Goal: Task Accomplishment & Management: Use online tool/utility

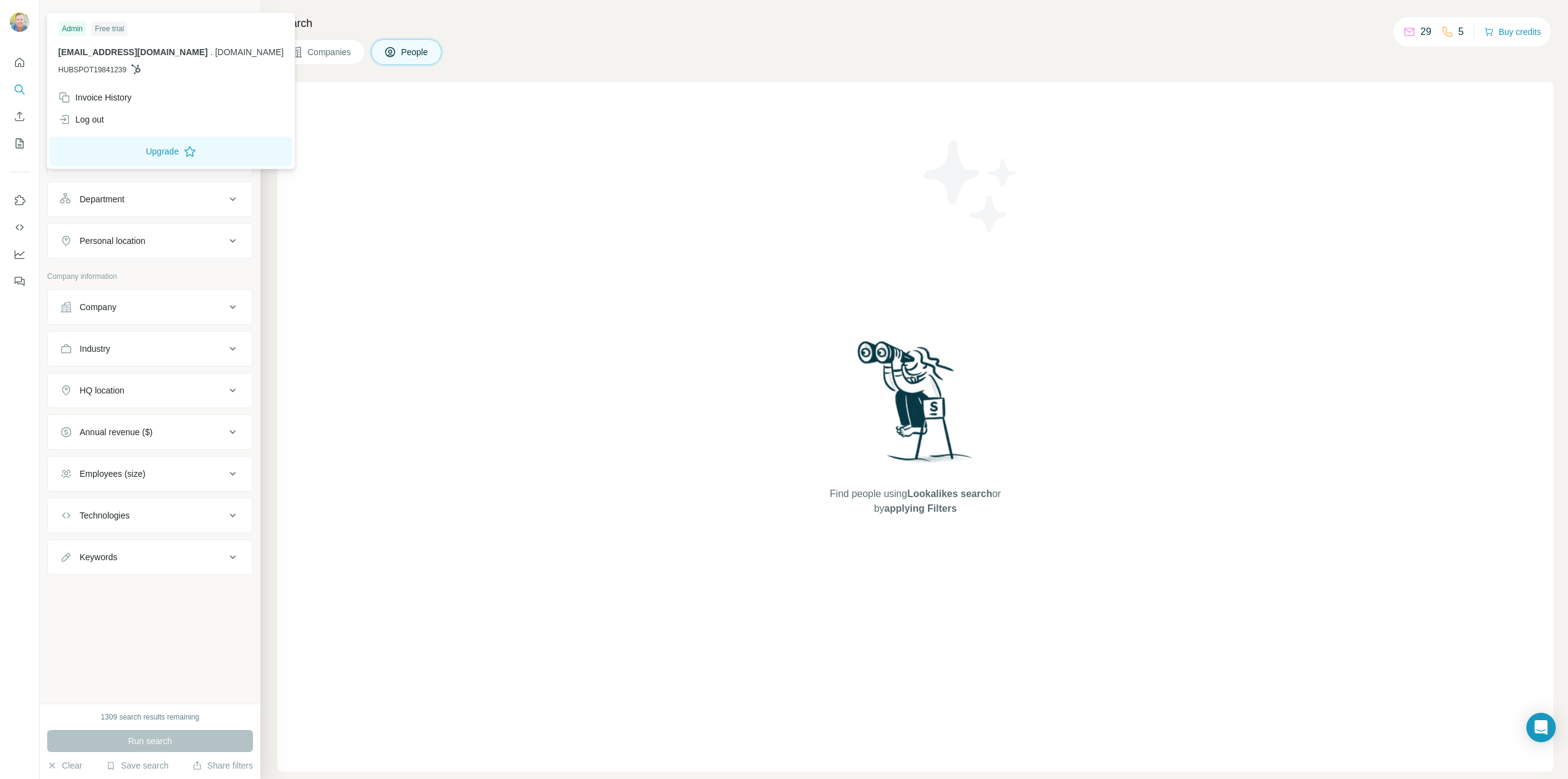
click at [18, 13] on img at bounding box center [19, 22] width 20 height 20
click at [18, 18] on img at bounding box center [19, 22] width 20 height 20
click at [16, 60] on icon "Quick start" at bounding box center [20, 62] width 12 height 12
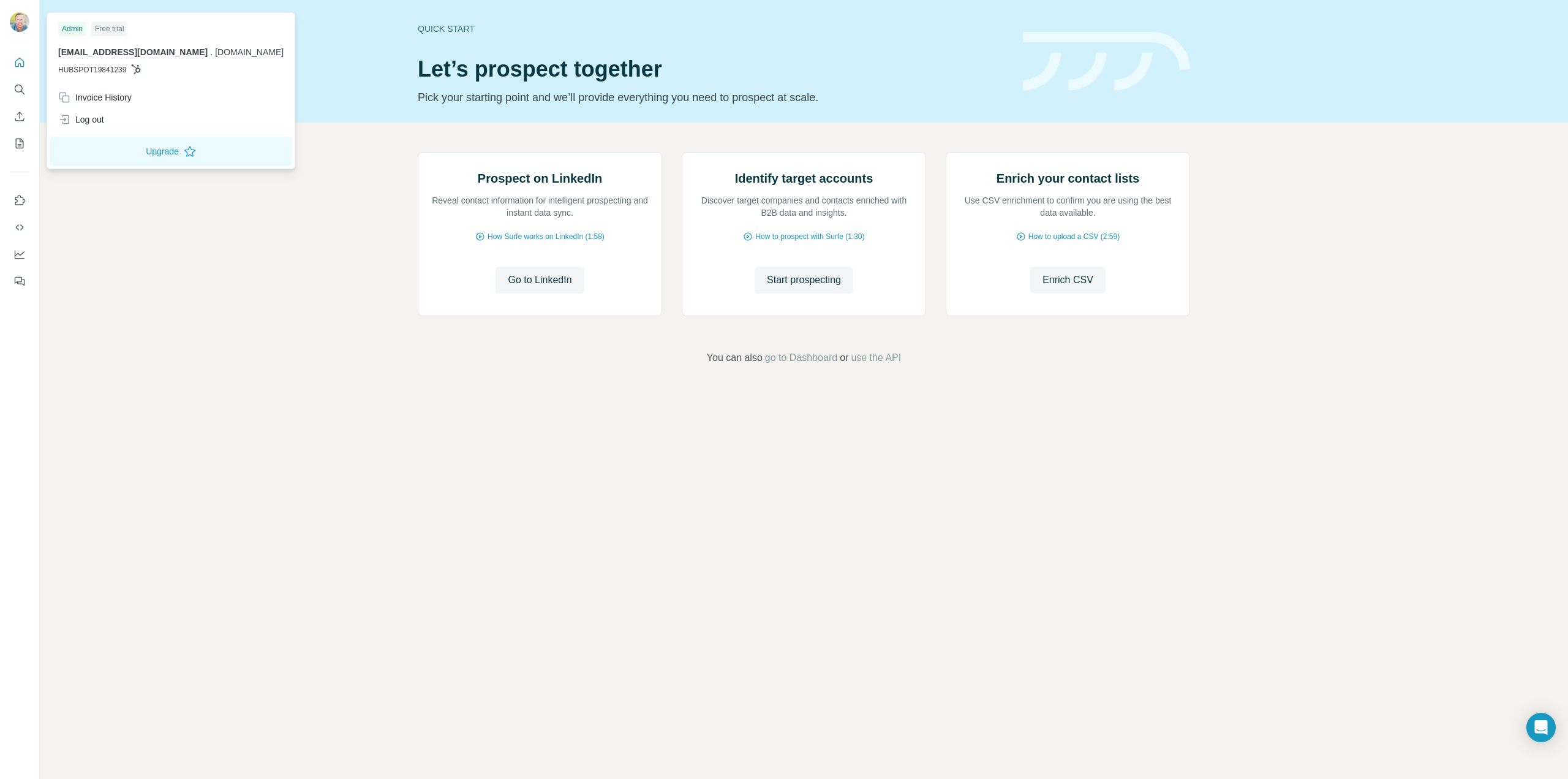
click at [16, 22] on img at bounding box center [19, 22] width 20 height 20
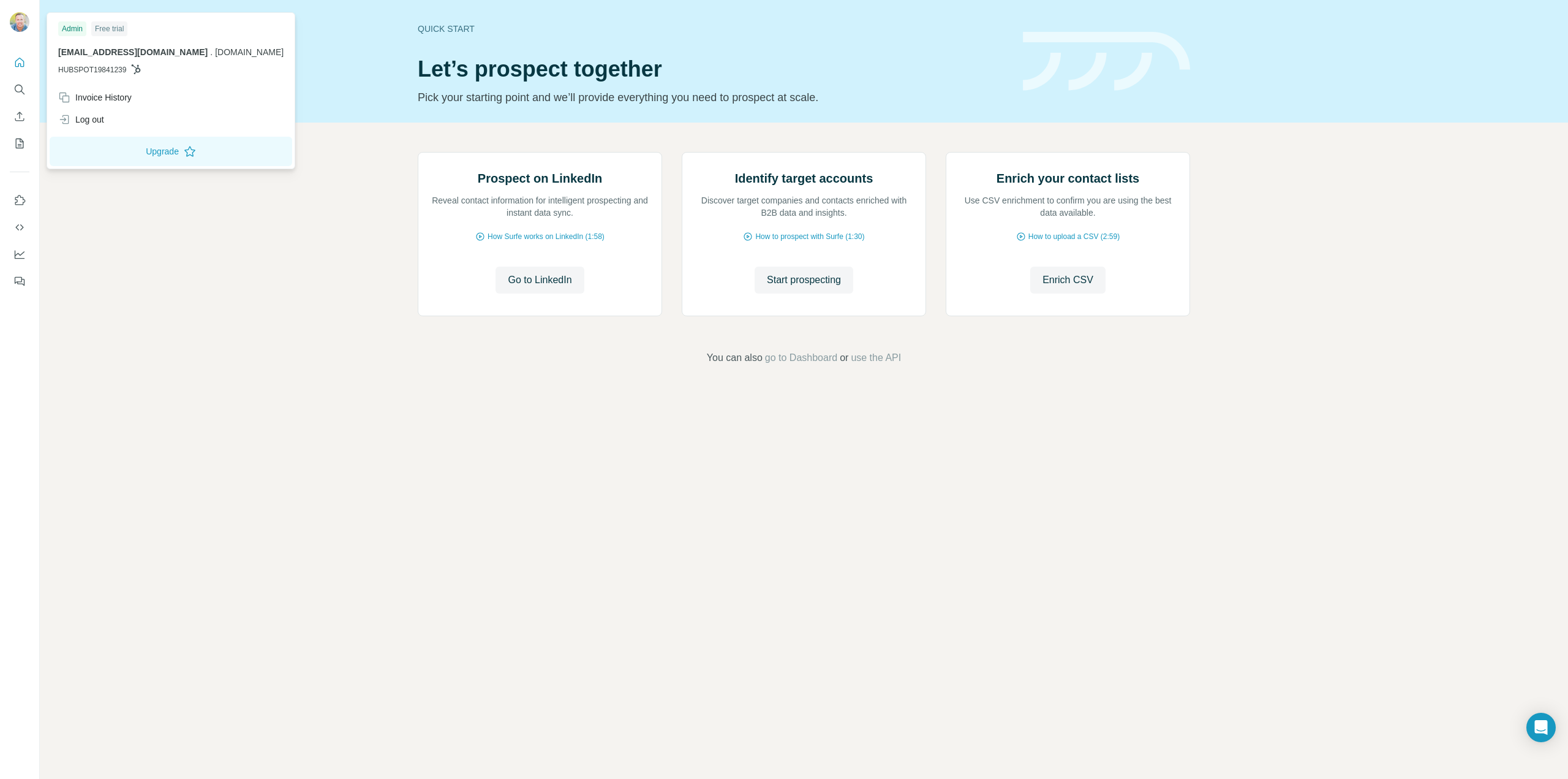
click at [16, 22] on img at bounding box center [19, 22] width 20 height 20
click at [83, 96] on div "Invoice History" at bounding box center [95, 97] width 73 height 12
click at [113, 96] on div "Invoice History" at bounding box center [95, 97] width 73 height 12
click at [92, 116] on div "Log out" at bounding box center [81, 120] width 46 height 12
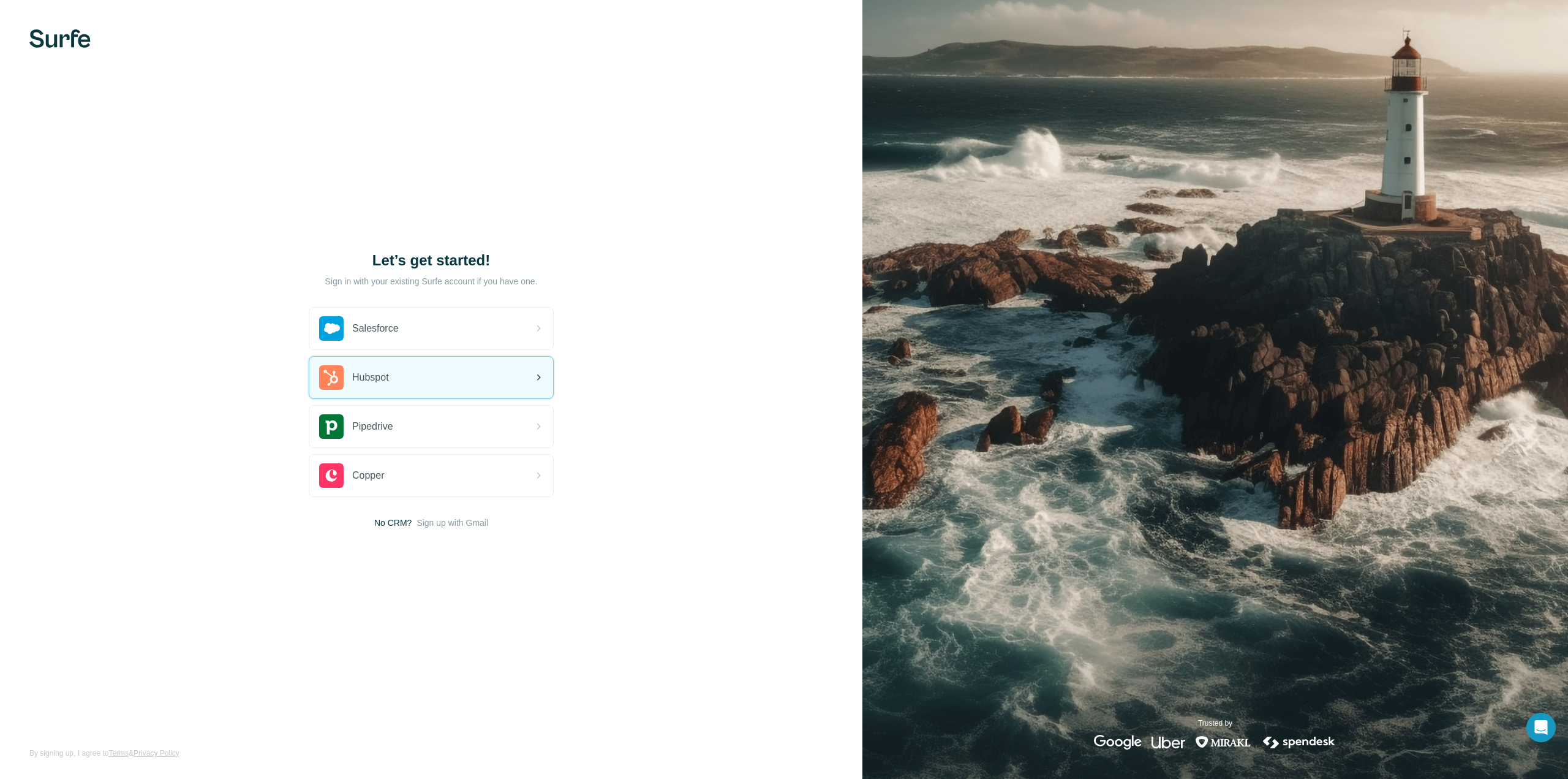
click at [416, 375] on div "Hubspot" at bounding box center [430, 377] width 244 height 41
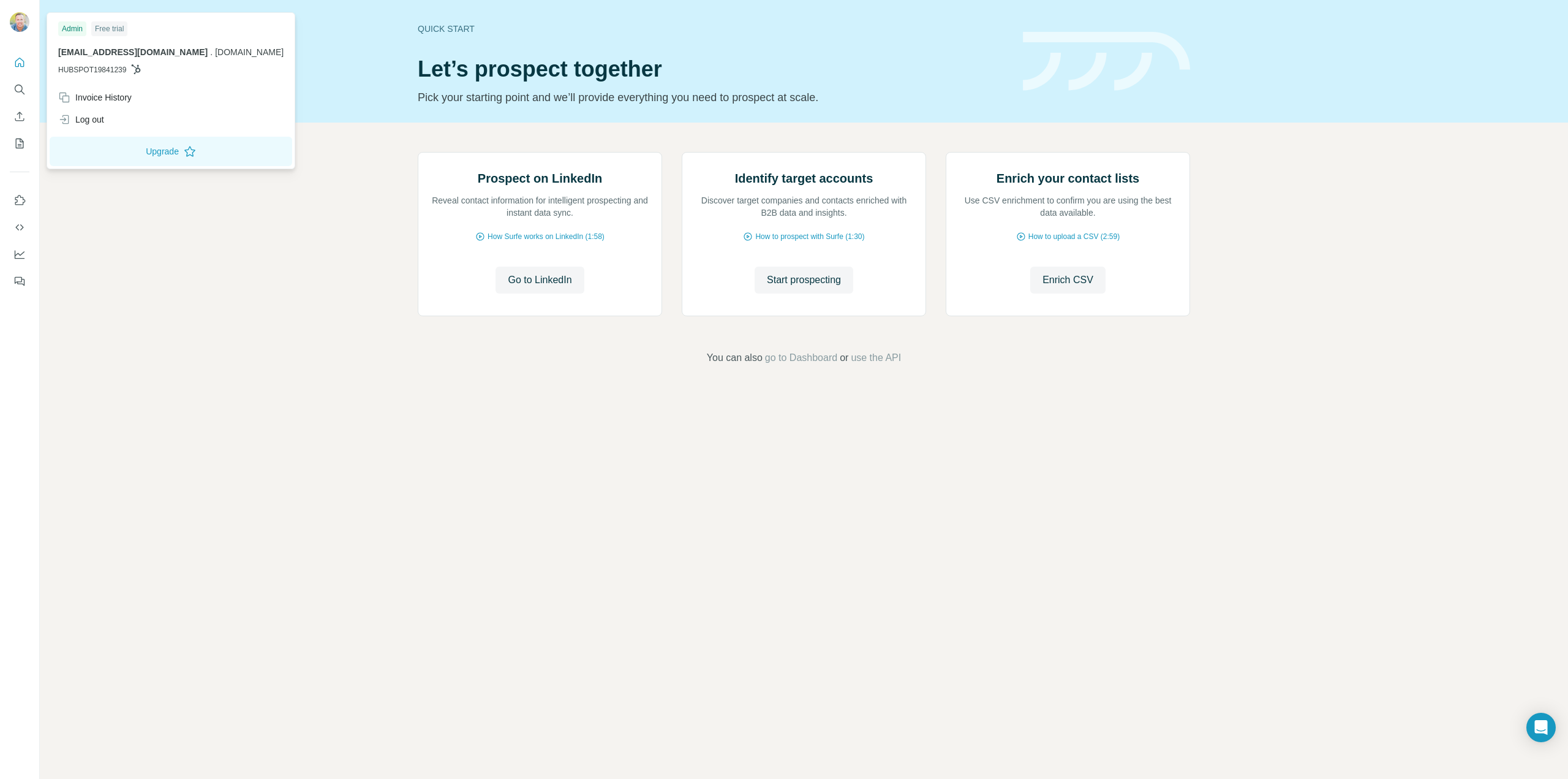
click at [90, 53] on span "[EMAIL_ADDRESS][DOMAIN_NAME]" at bounding box center [133, 52] width 150 height 9
click at [75, 26] on div "Admin" at bounding box center [72, 28] width 28 height 15
click at [108, 28] on div "Free trial" at bounding box center [109, 28] width 36 height 15
click at [93, 71] on span "HUBSPOT19841239" at bounding box center [92, 70] width 68 height 11
click at [92, 118] on div "Log out" at bounding box center [81, 120] width 46 height 12
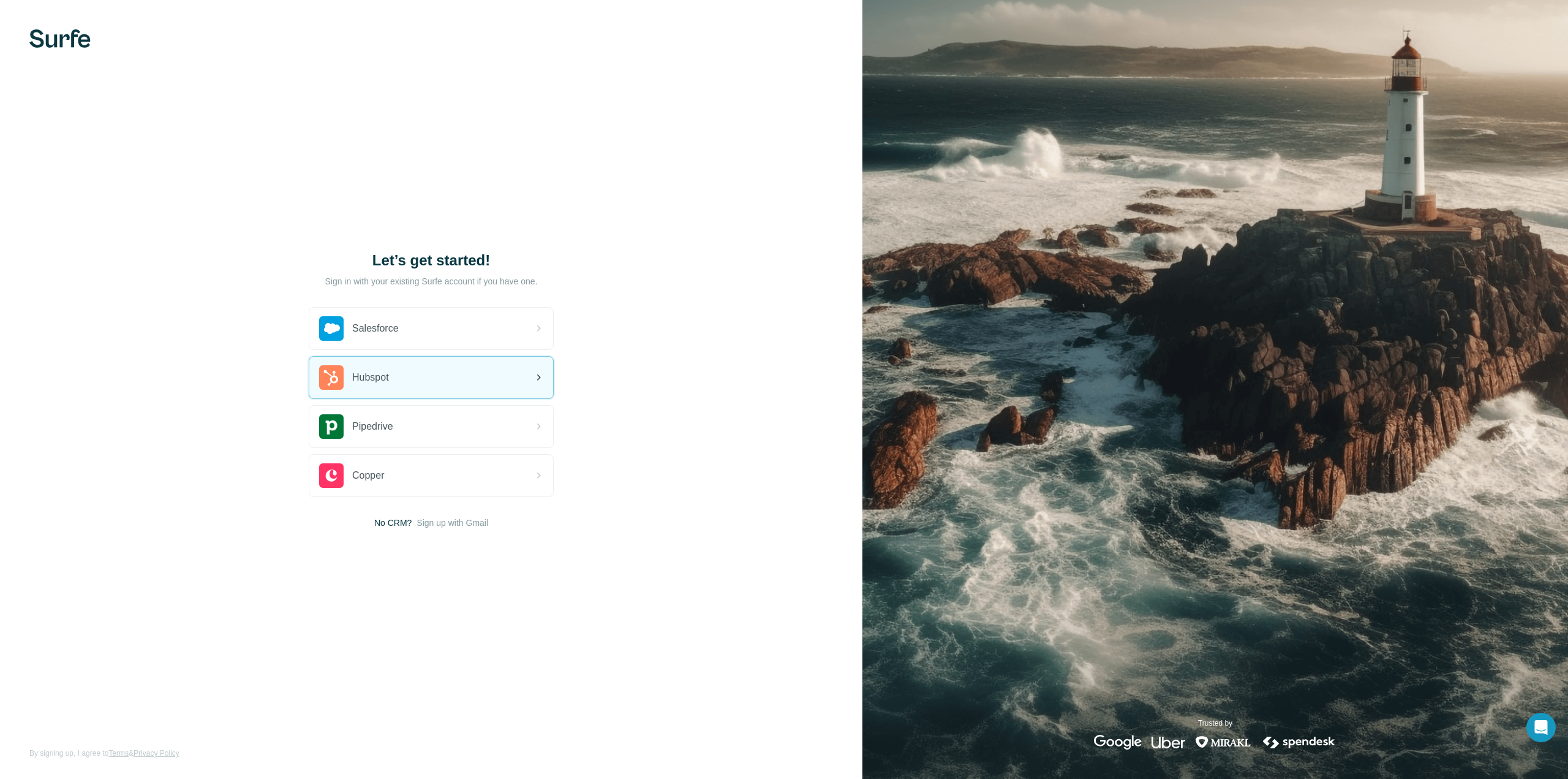
click at [448, 371] on div "Hubspot" at bounding box center [430, 377] width 244 height 41
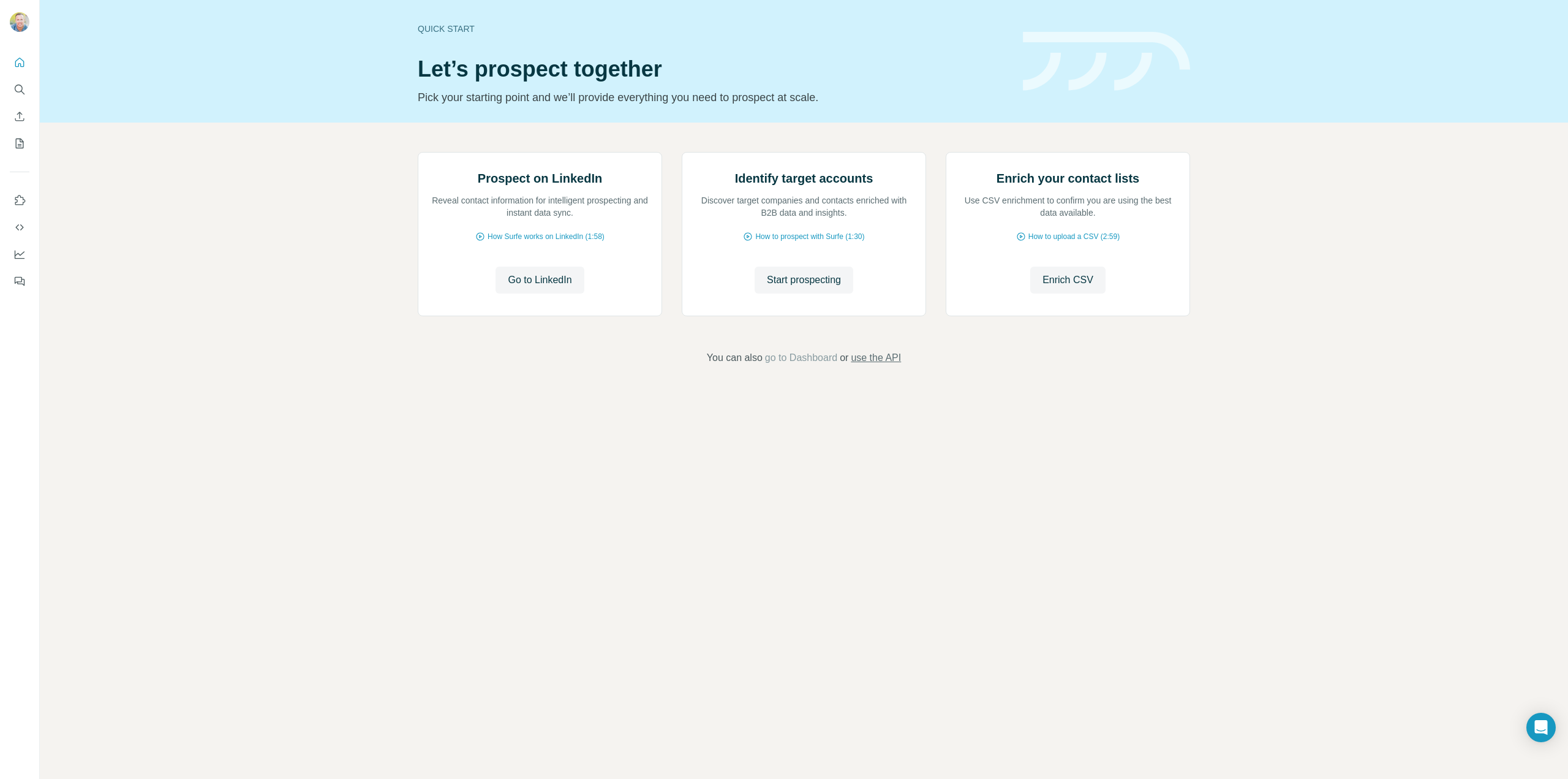
click at [898, 365] on span "use the API" at bounding box center [875, 357] width 50 height 15
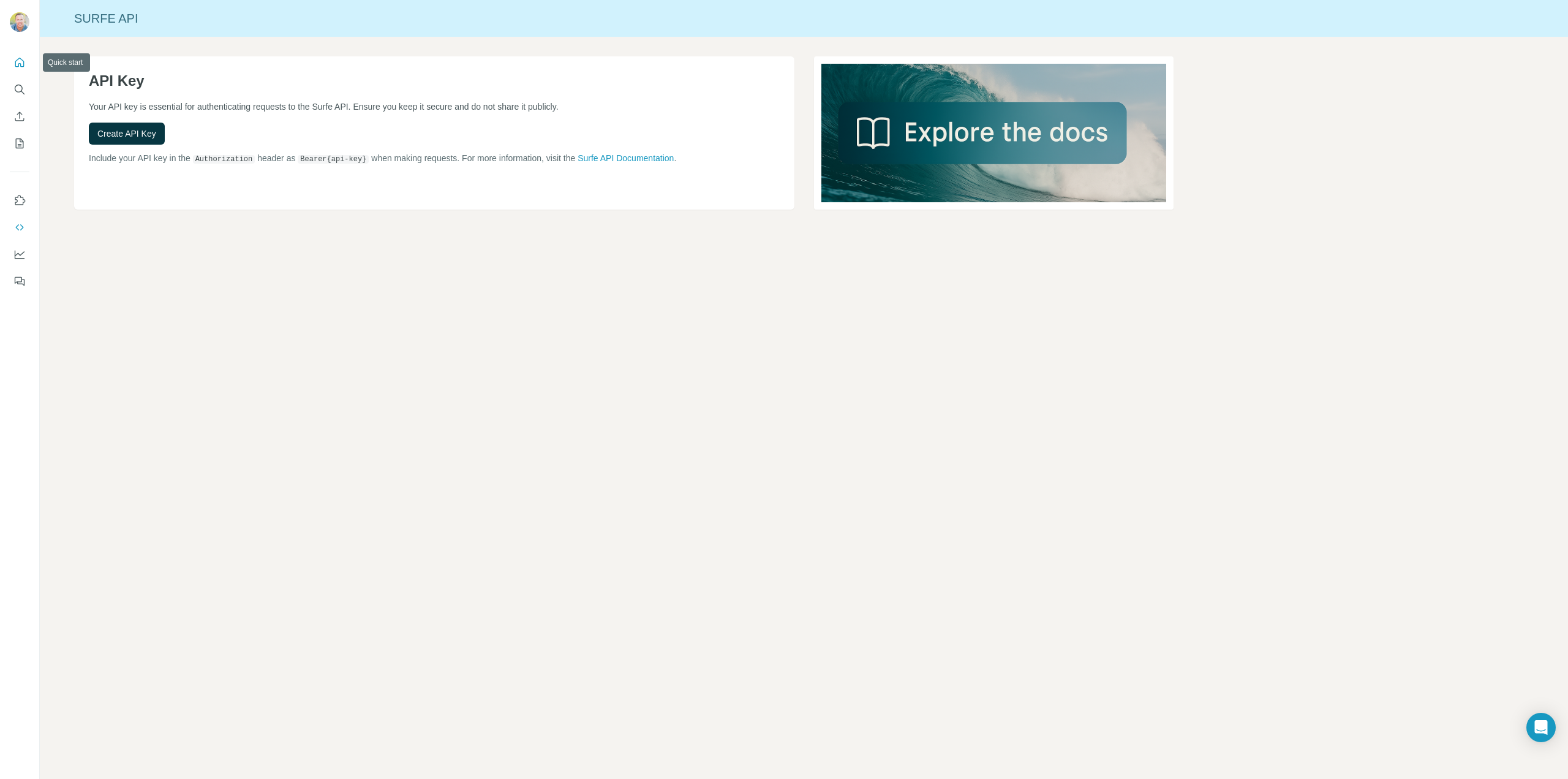
click at [20, 59] on icon "Quick start" at bounding box center [20, 62] width 12 height 12
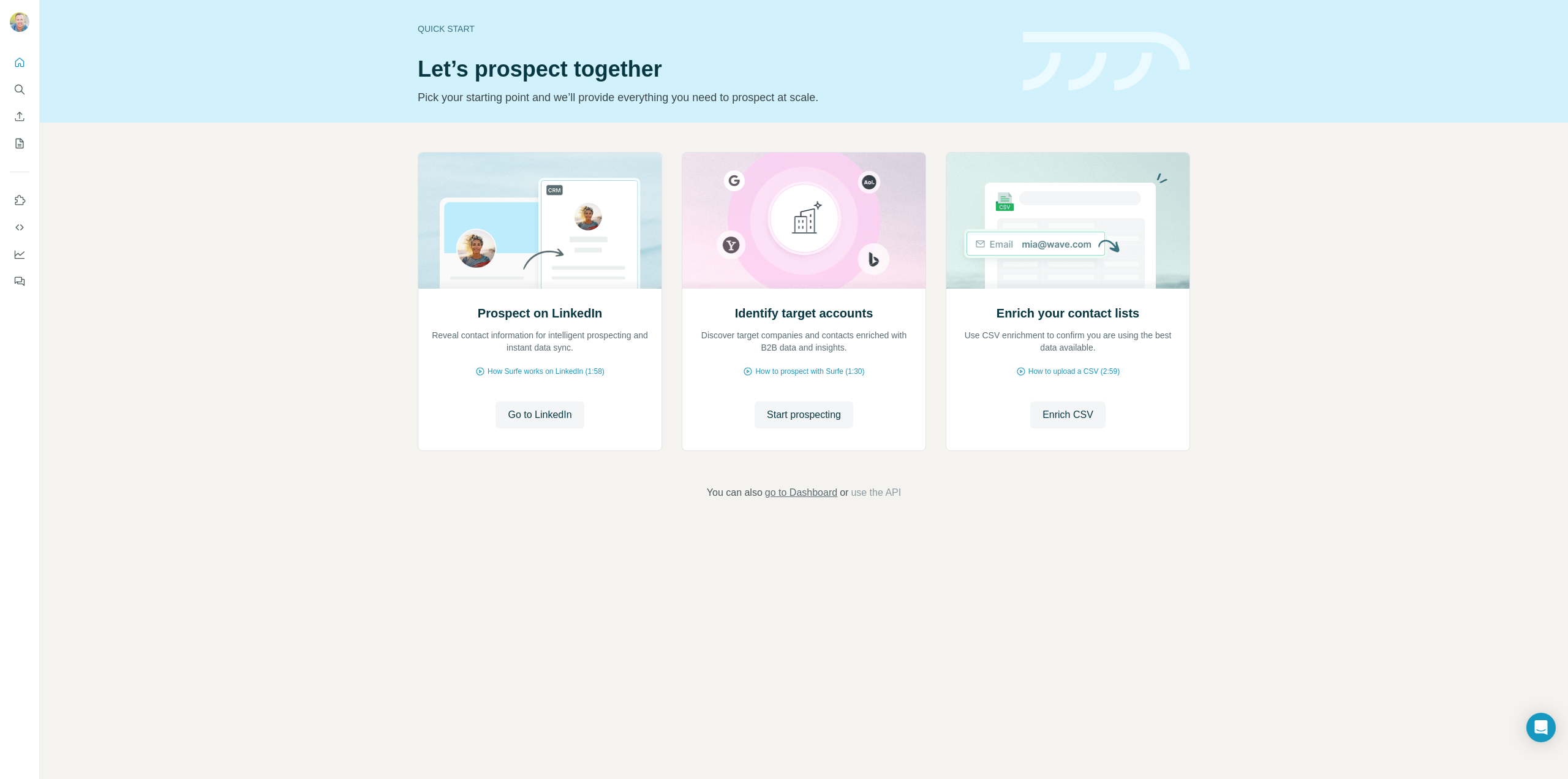
click at [809, 492] on span "go to Dashboard" at bounding box center [801, 492] width 72 height 15
